Goal: Find specific page/section

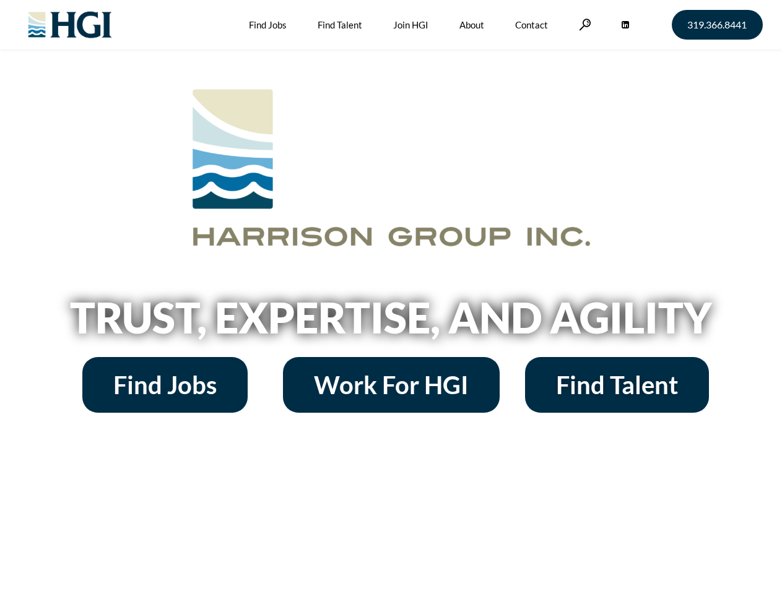
click at [390, 297] on h2 "Trust, Expertise, and Agility" at bounding box center [390, 317] width 705 height 42
click at [583, 24] on link at bounding box center [585, 25] width 12 height 12
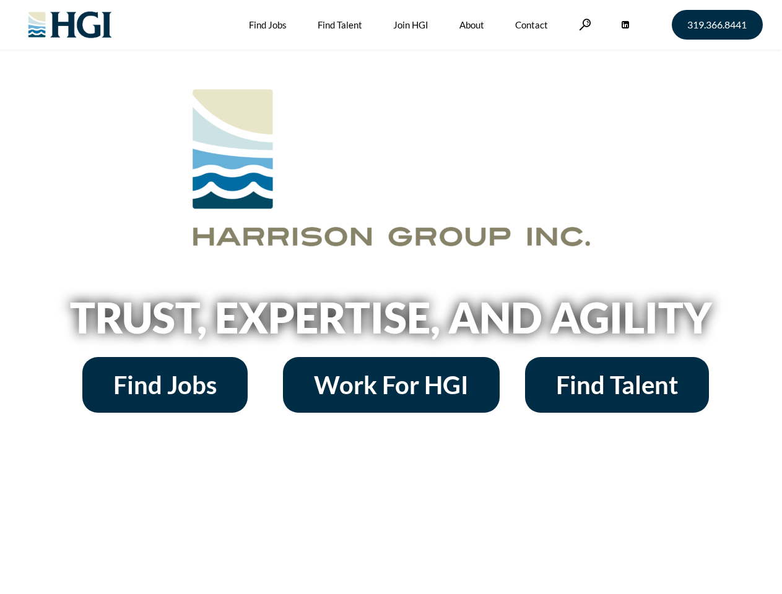
click at [390, 297] on h2 "Trust, Expertise, and Agility" at bounding box center [390, 317] width 705 height 42
